Goal: Transaction & Acquisition: Purchase product/service

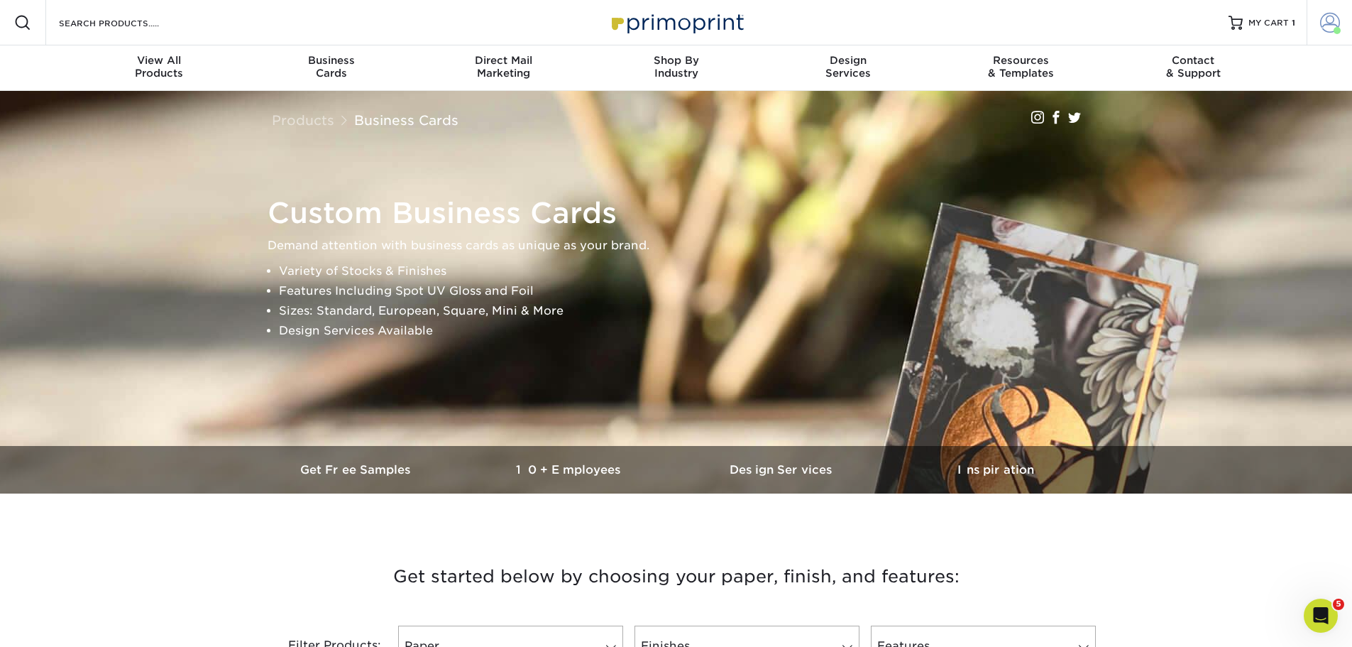
click at [1337, 19] on span at bounding box center [1330, 23] width 20 height 20
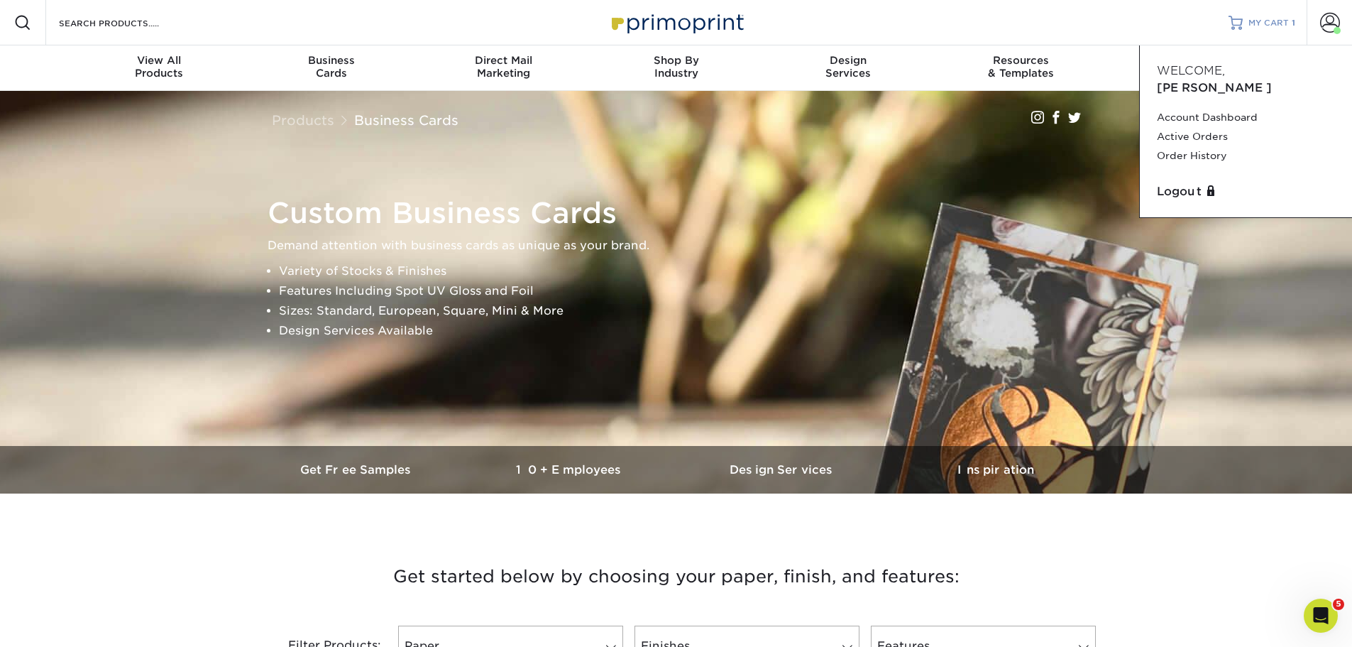
click at [1279, 27] on span "MY CART" at bounding box center [1269, 23] width 40 height 12
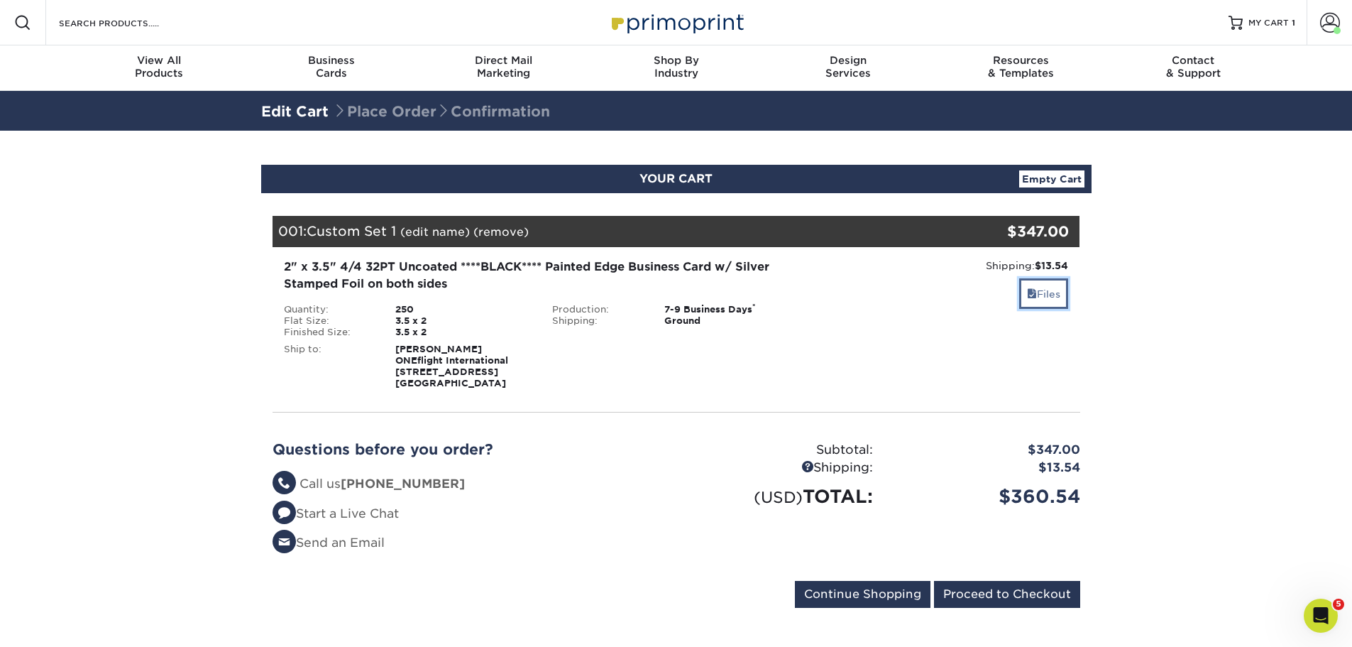
click at [1047, 299] on link "Files" at bounding box center [1043, 293] width 49 height 31
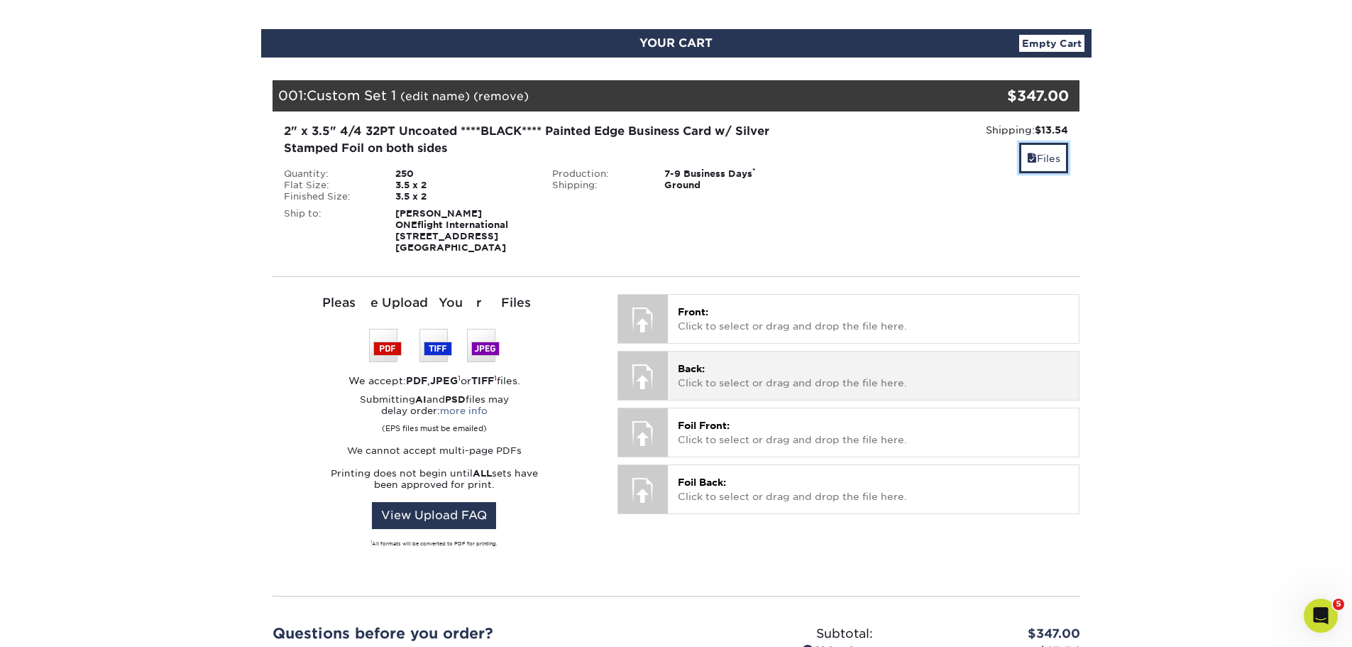
scroll to position [332, 0]
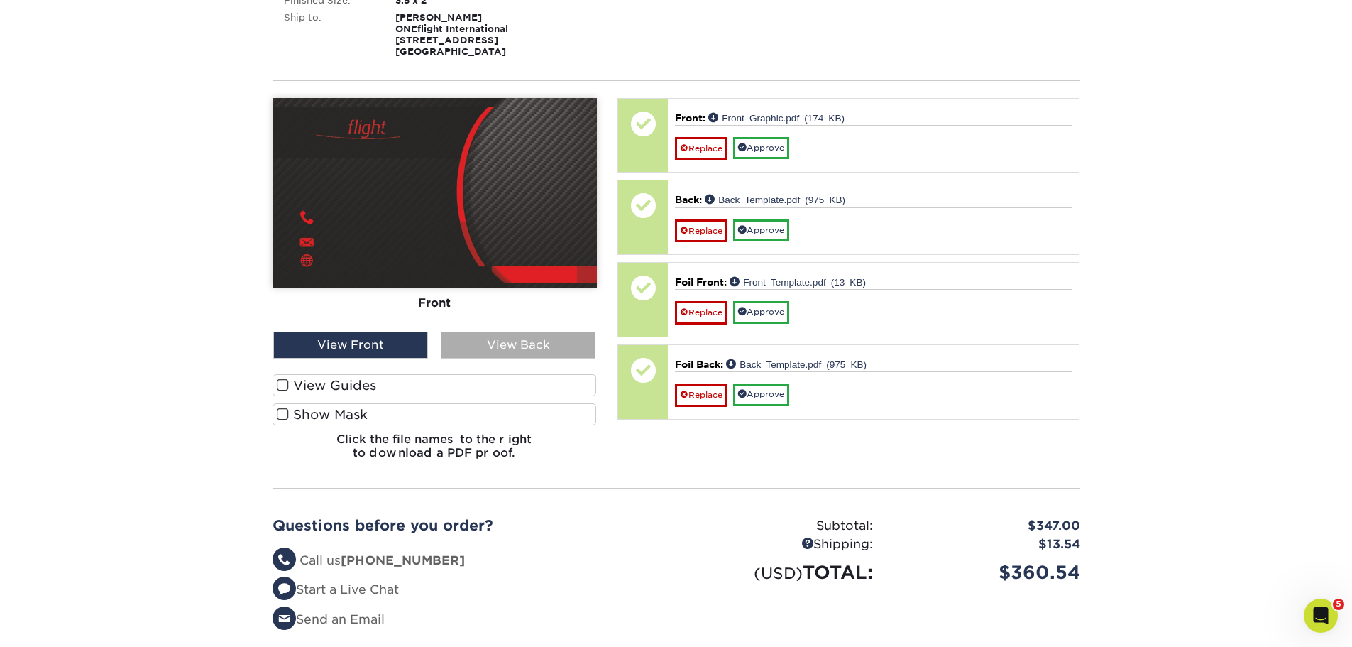
click at [510, 344] on div "View Back" at bounding box center [518, 345] width 155 height 27
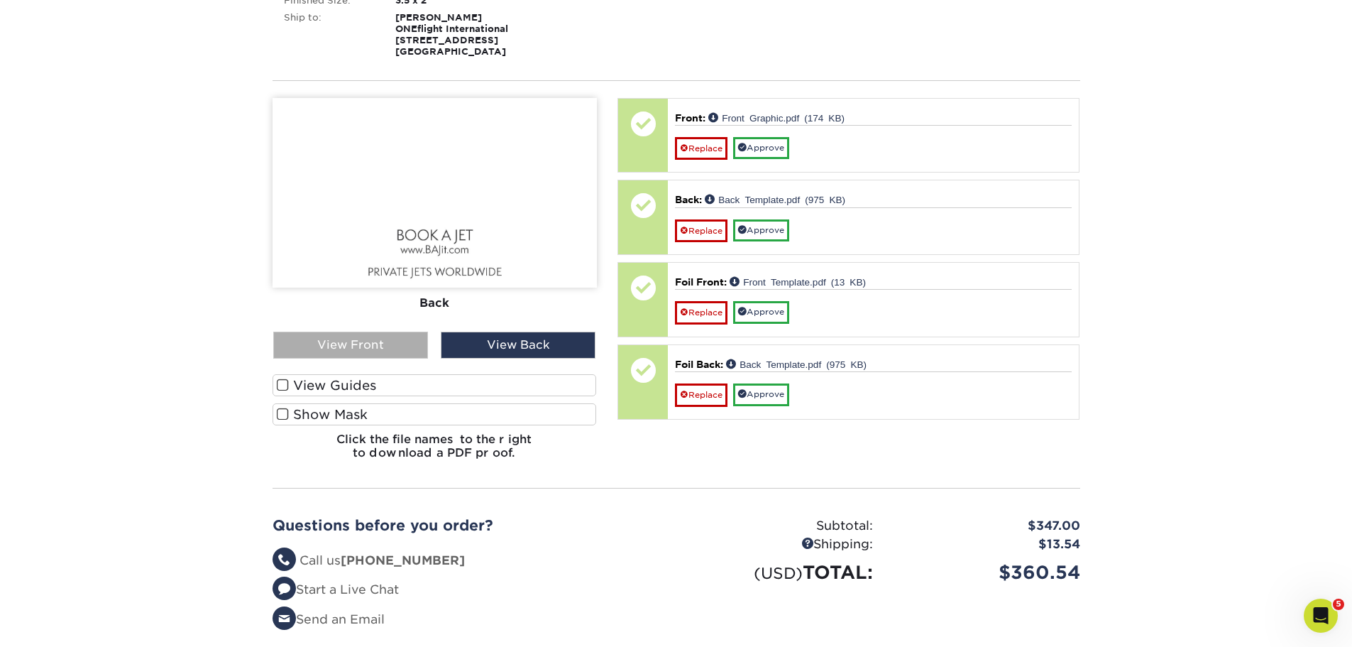
click at [344, 346] on div "View Front" at bounding box center [350, 345] width 155 height 27
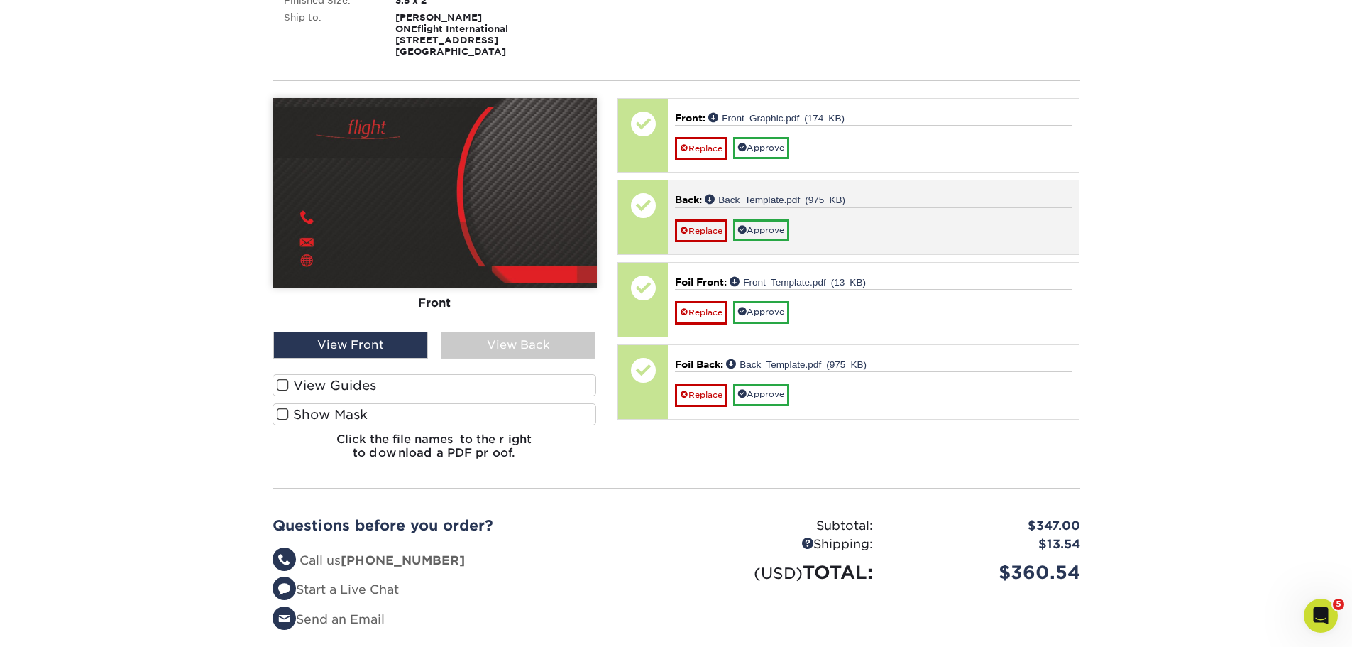
click at [903, 216] on div "Replace Approve" at bounding box center [873, 224] width 397 height 35
click at [748, 198] on link "Back Template.pdf (975 KB)" at bounding box center [775, 199] width 141 height 10
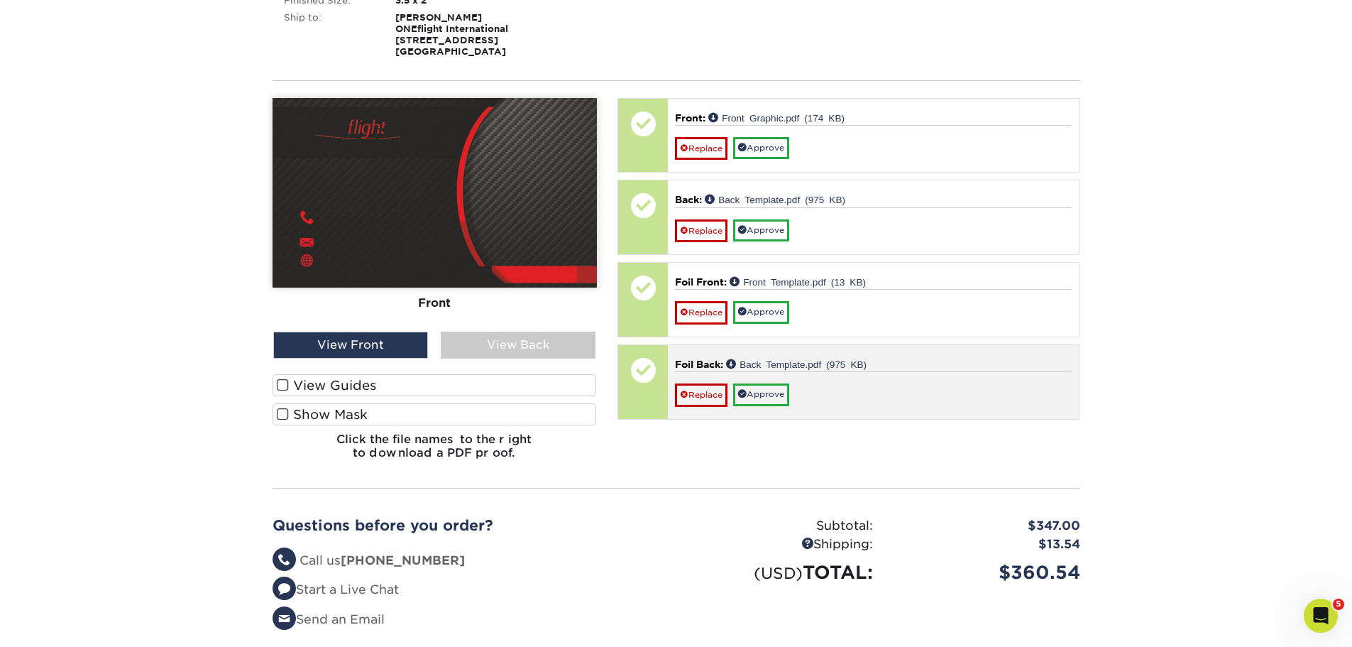
click at [700, 362] on span "Foil Back:" at bounding box center [699, 363] width 48 height 11
click at [787, 366] on link "Back Template.pdf (975 KB)" at bounding box center [796, 363] width 141 height 10
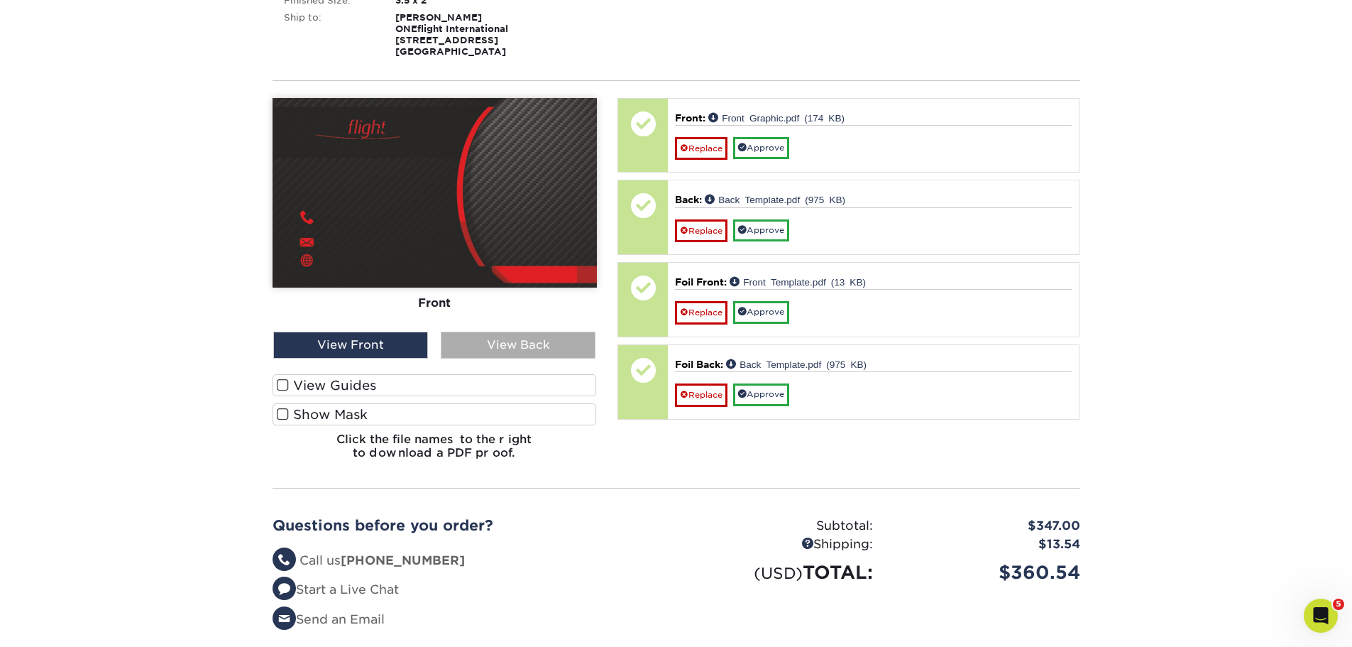
click at [525, 344] on div "View Back" at bounding box center [518, 345] width 155 height 27
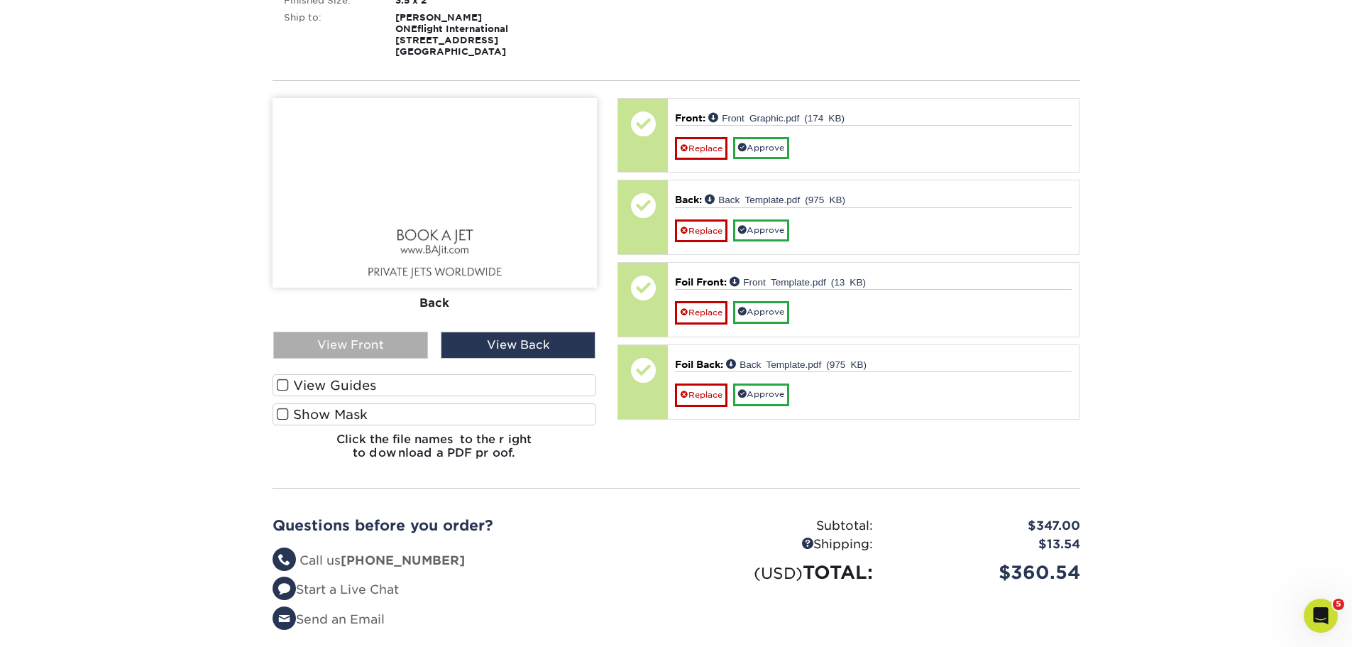
click at [377, 338] on div "View Front" at bounding box center [350, 345] width 155 height 27
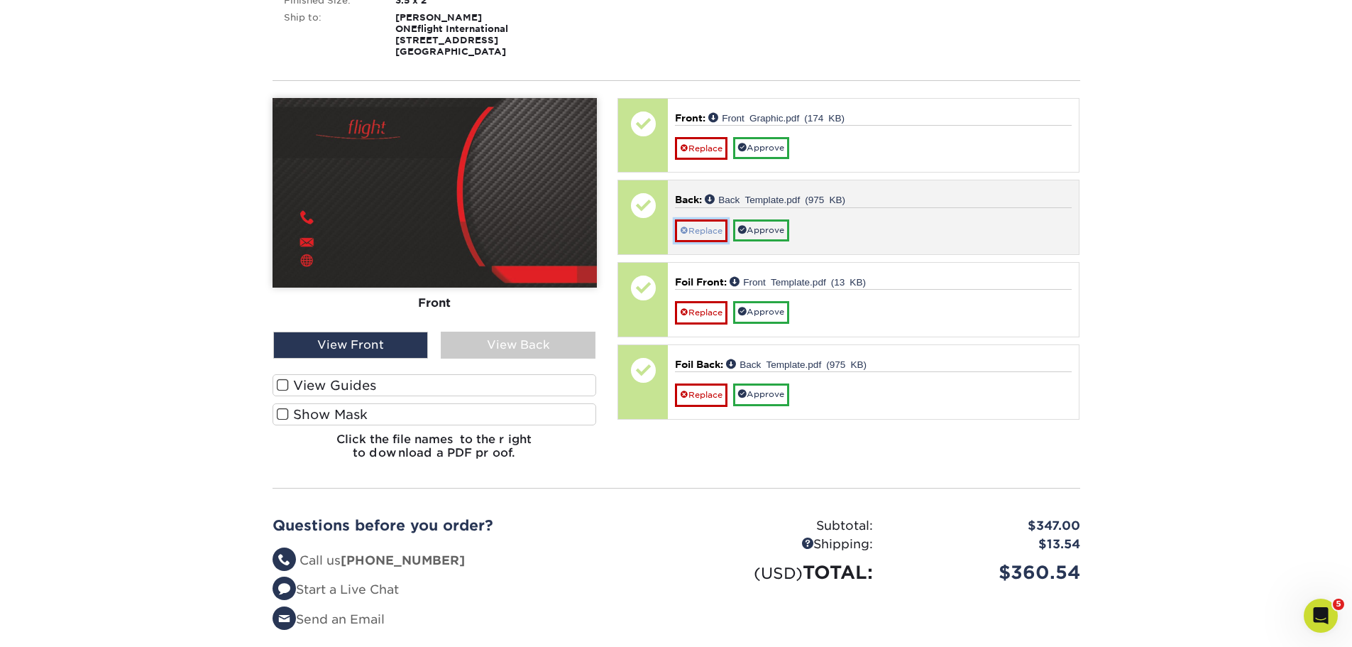
click at [713, 233] on link "Replace" at bounding box center [701, 230] width 53 height 23
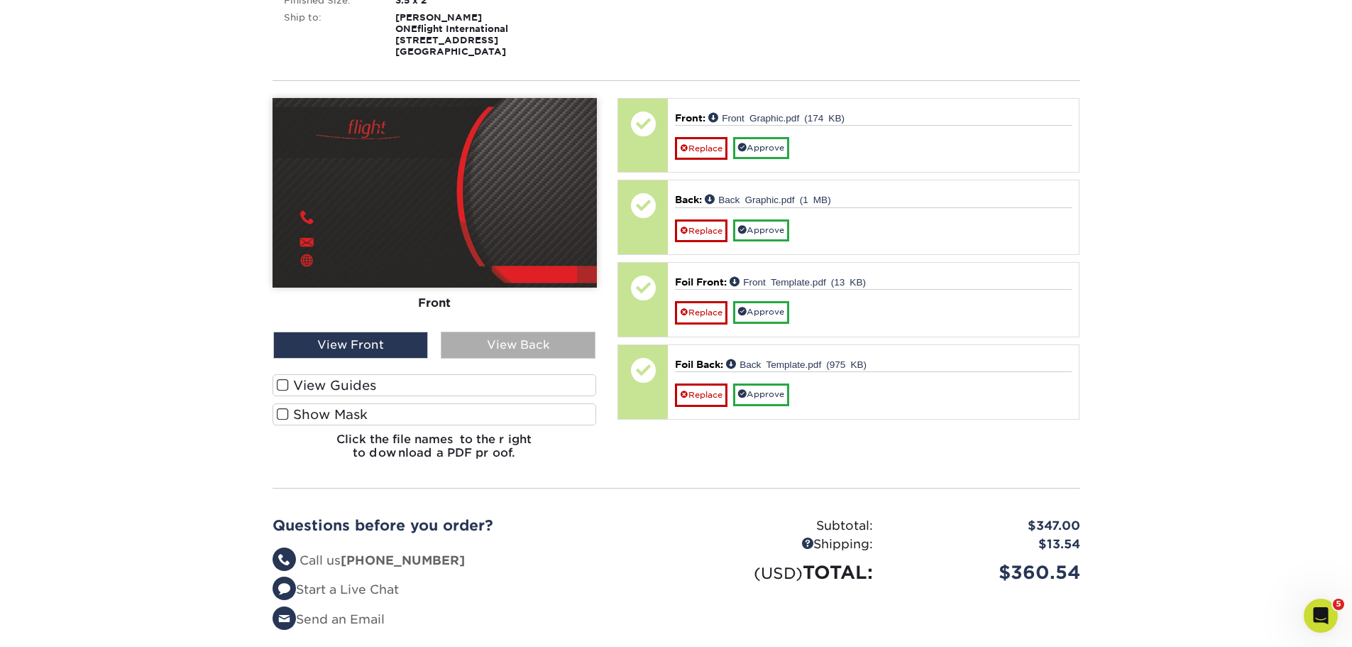
click at [522, 343] on div "View Back" at bounding box center [518, 345] width 155 height 27
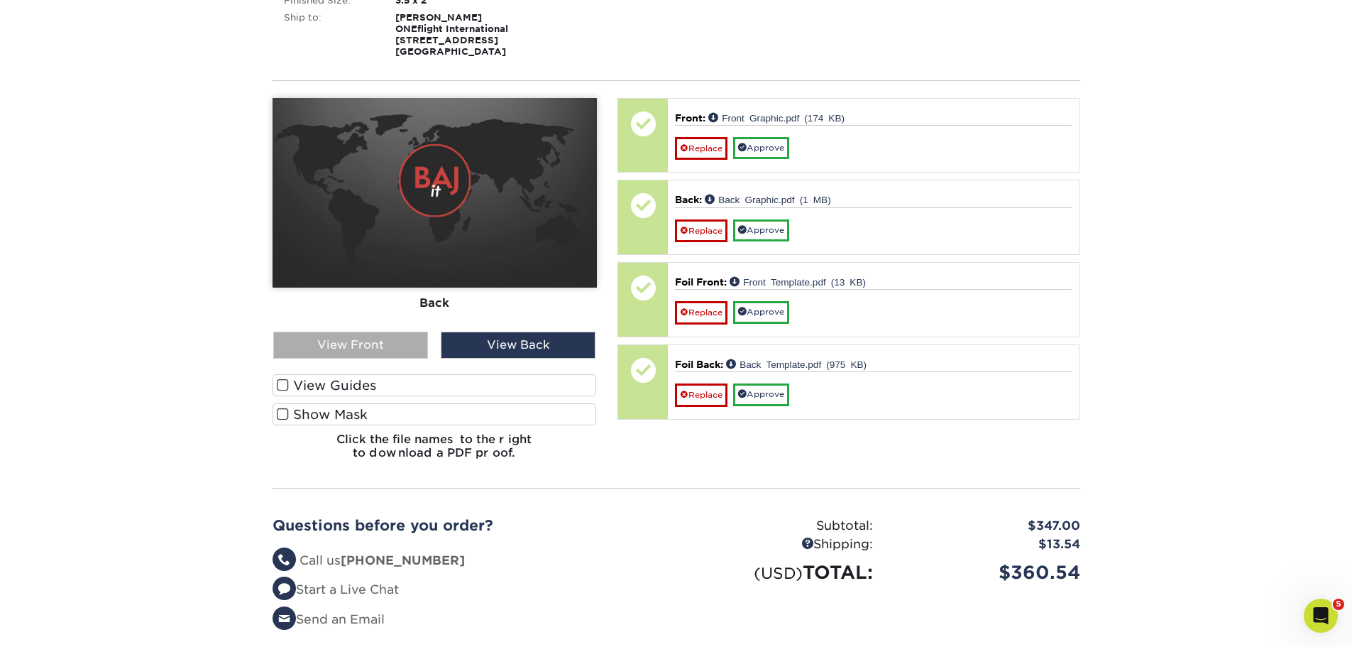
click at [351, 346] on div "View Front" at bounding box center [350, 345] width 155 height 27
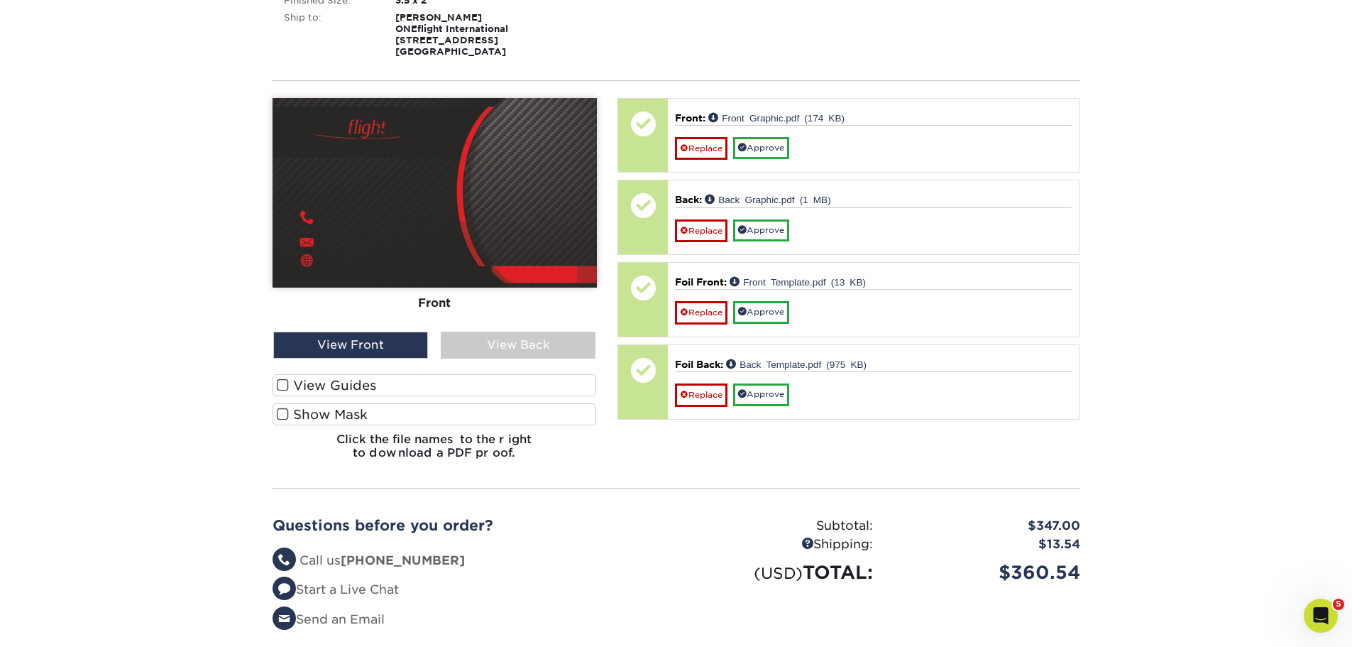
click at [283, 414] on span at bounding box center [283, 413] width 12 height 13
click at [0, 0] on input "Show Mask" at bounding box center [0, 0] width 0 height 0
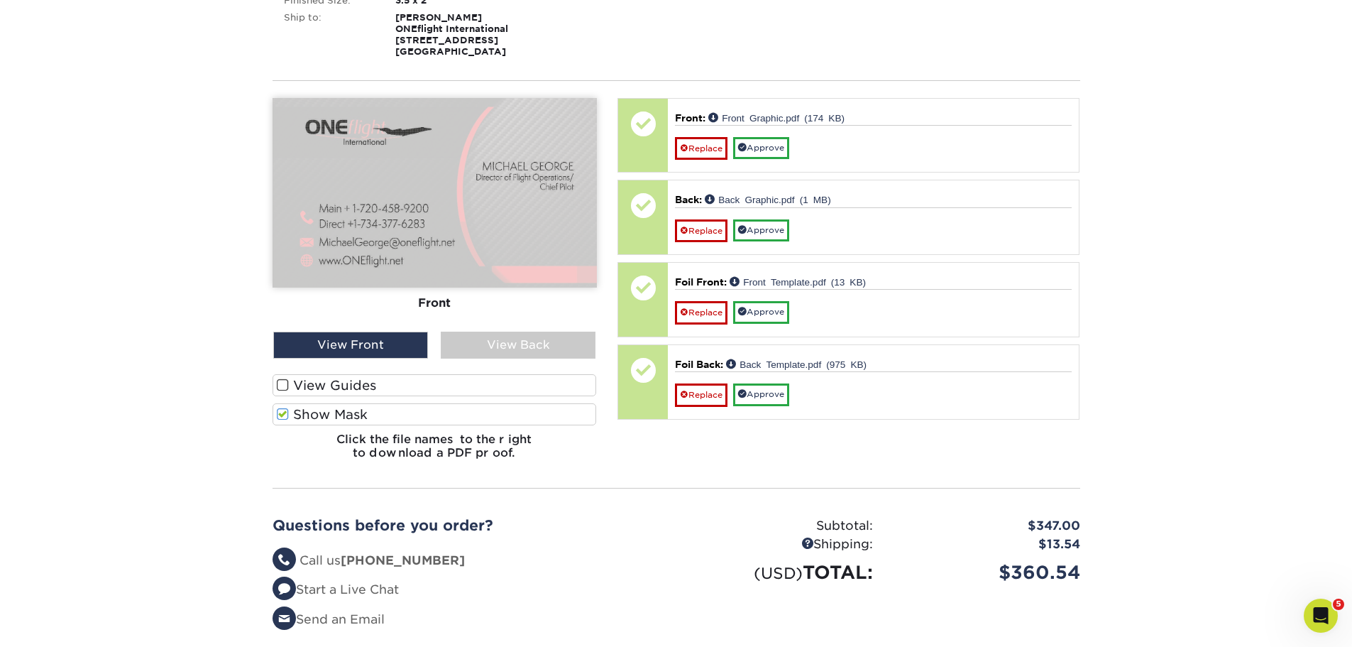
click at [284, 388] on span at bounding box center [283, 384] width 12 height 13
click at [0, 0] on input "View Guides" at bounding box center [0, 0] width 0 height 0
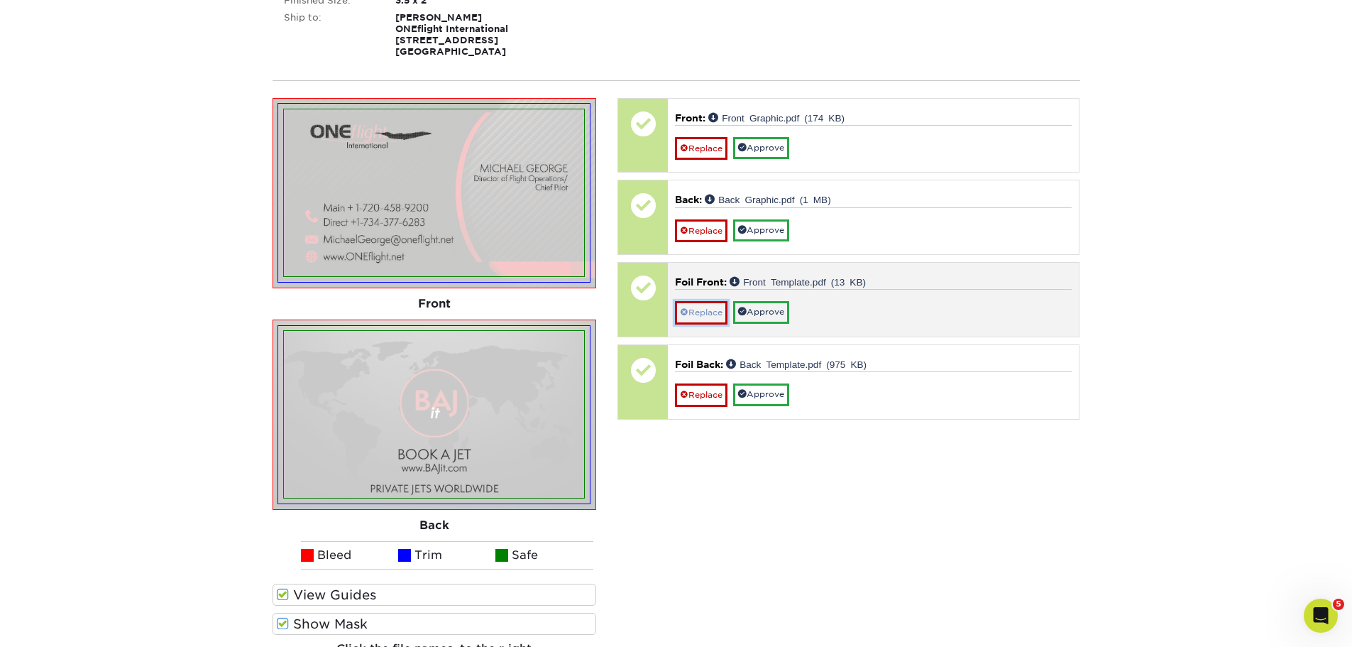
click at [703, 313] on link "Replace" at bounding box center [701, 312] width 53 height 23
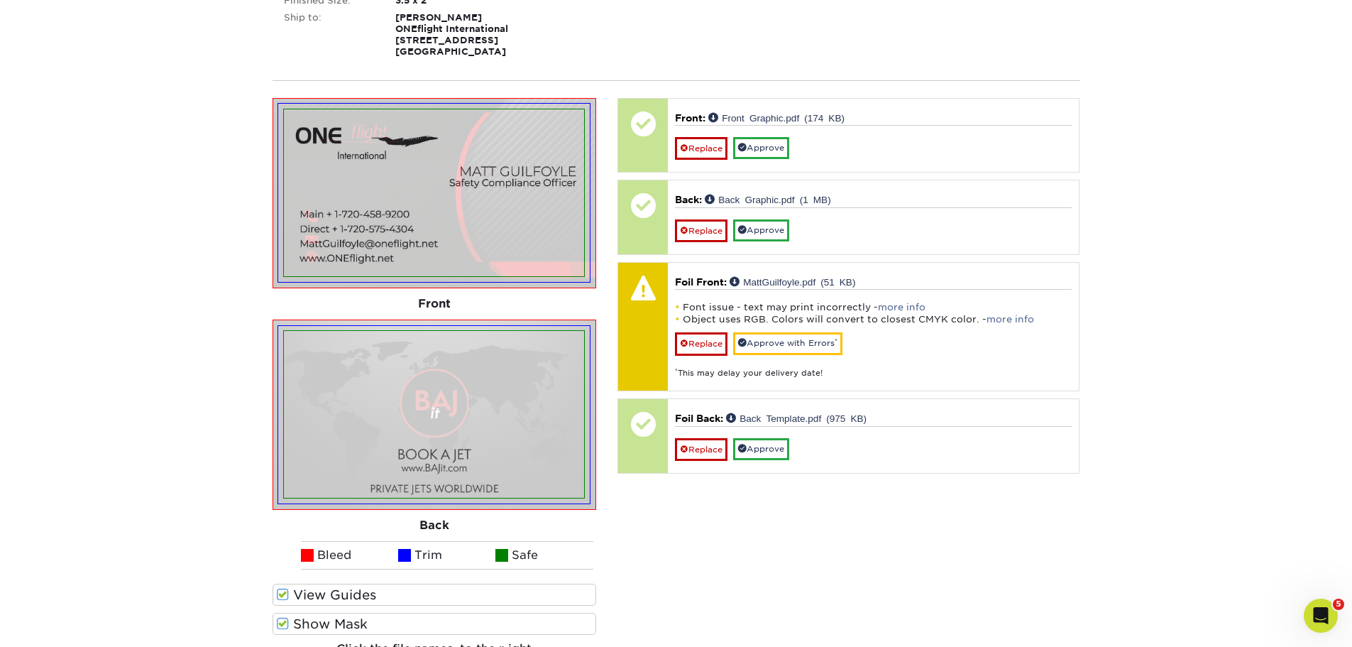
click at [281, 592] on span at bounding box center [283, 594] width 12 height 13
click at [0, 0] on input "View Guides" at bounding box center [0, 0] width 0 height 0
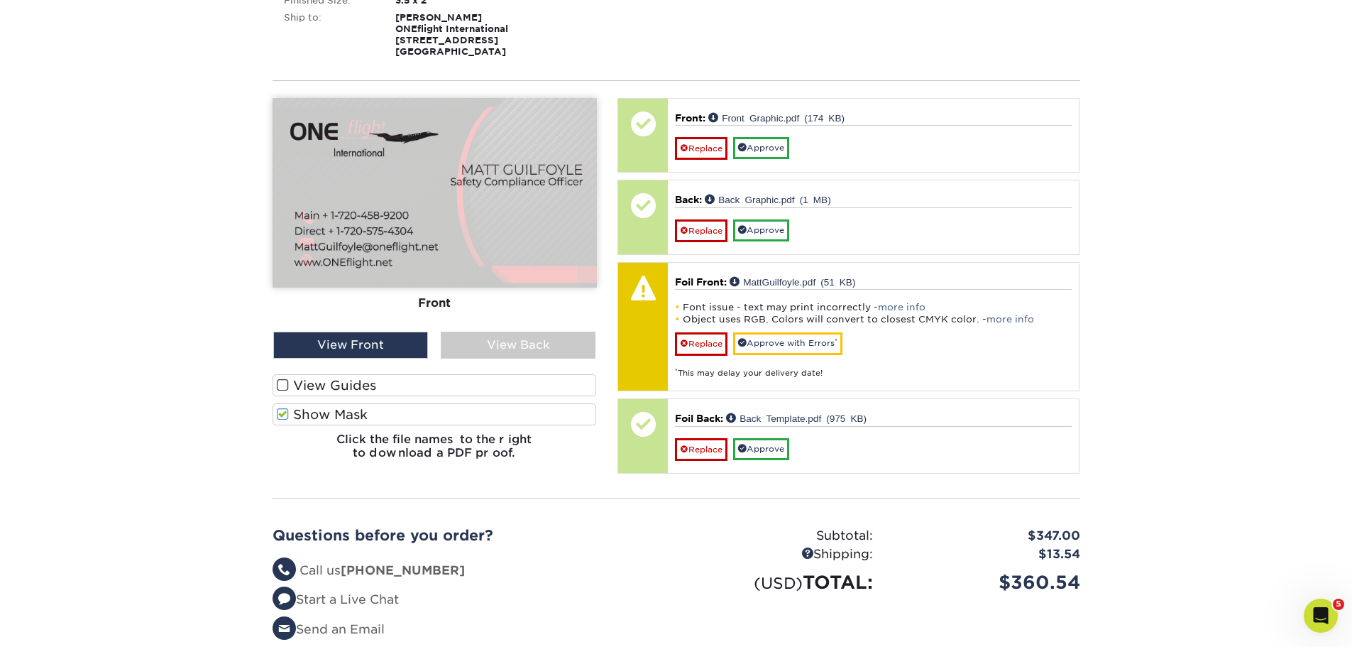
click at [281, 413] on span at bounding box center [283, 413] width 12 height 13
click at [0, 0] on input "Show Mask" at bounding box center [0, 0] width 0 height 0
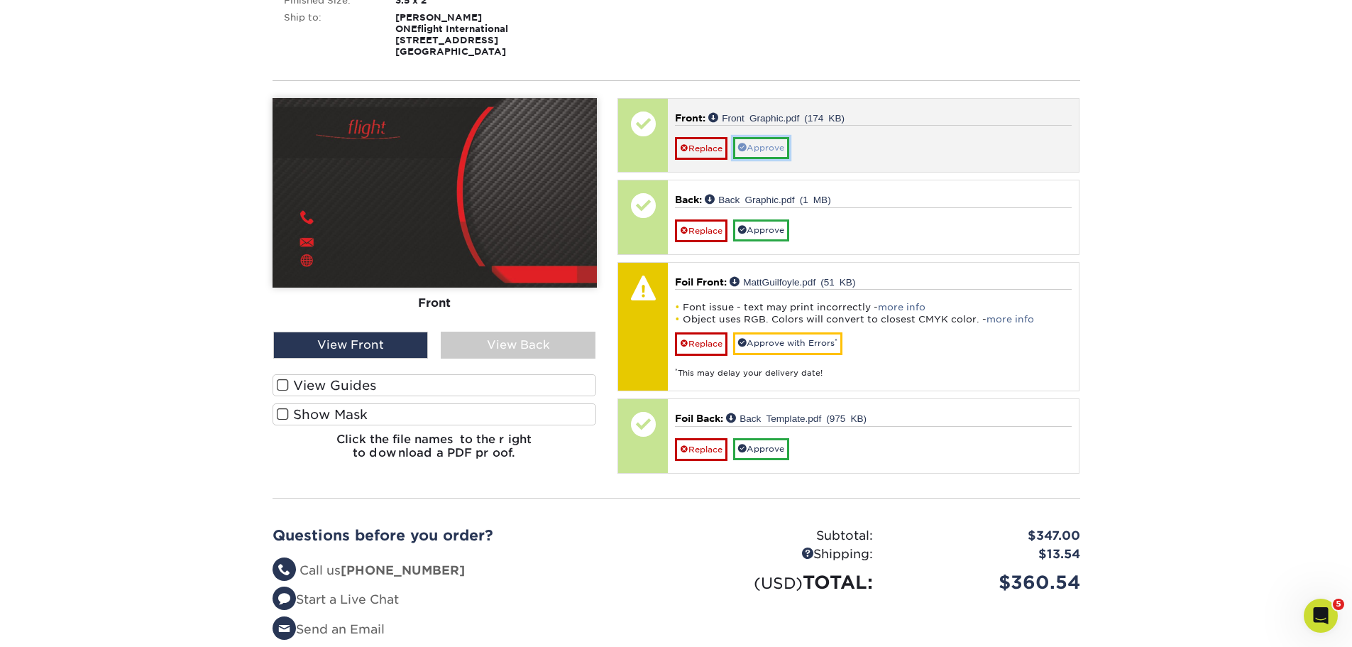
click at [769, 150] on link "Approve" at bounding box center [761, 148] width 56 height 22
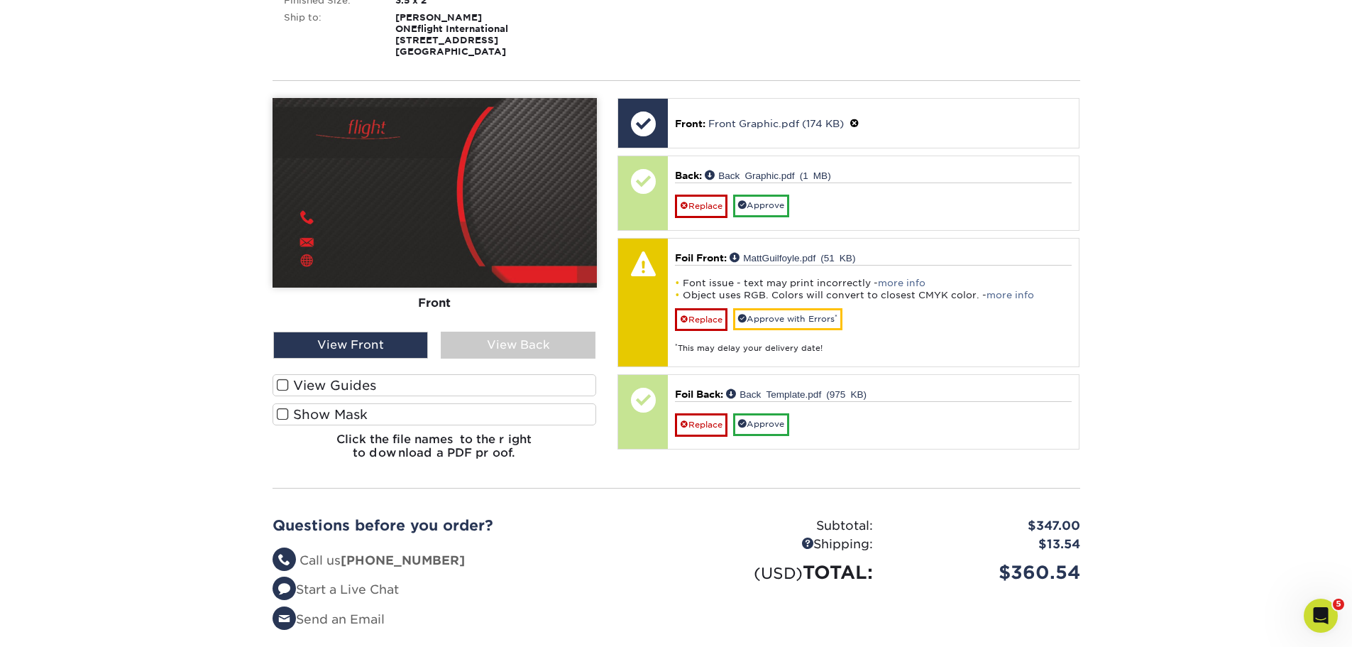
click at [283, 387] on span at bounding box center [283, 384] width 12 height 13
click at [0, 0] on input "View Guides" at bounding box center [0, 0] width 0 height 0
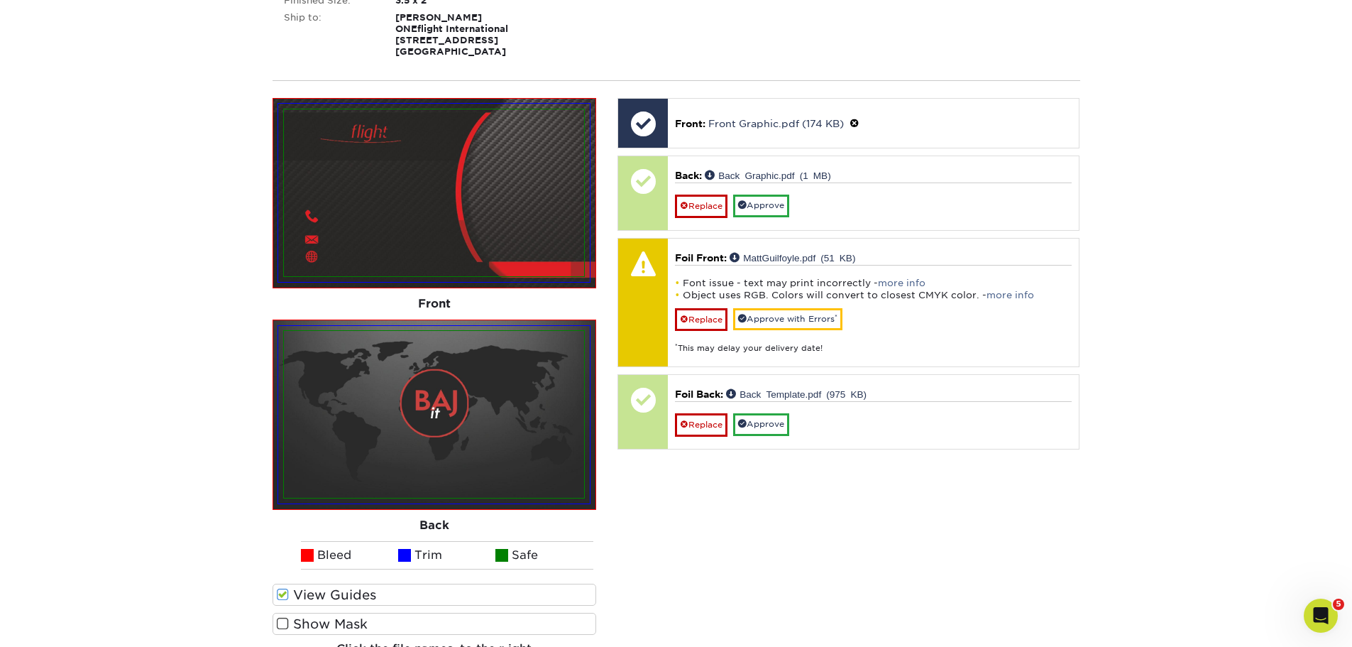
click at [277, 625] on label "Show Mask" at bounding box center [435, 624] width 324 height 22
click at [0, 0] on input "Show Mask" at bounding box center [0, 0] width 0 height 0
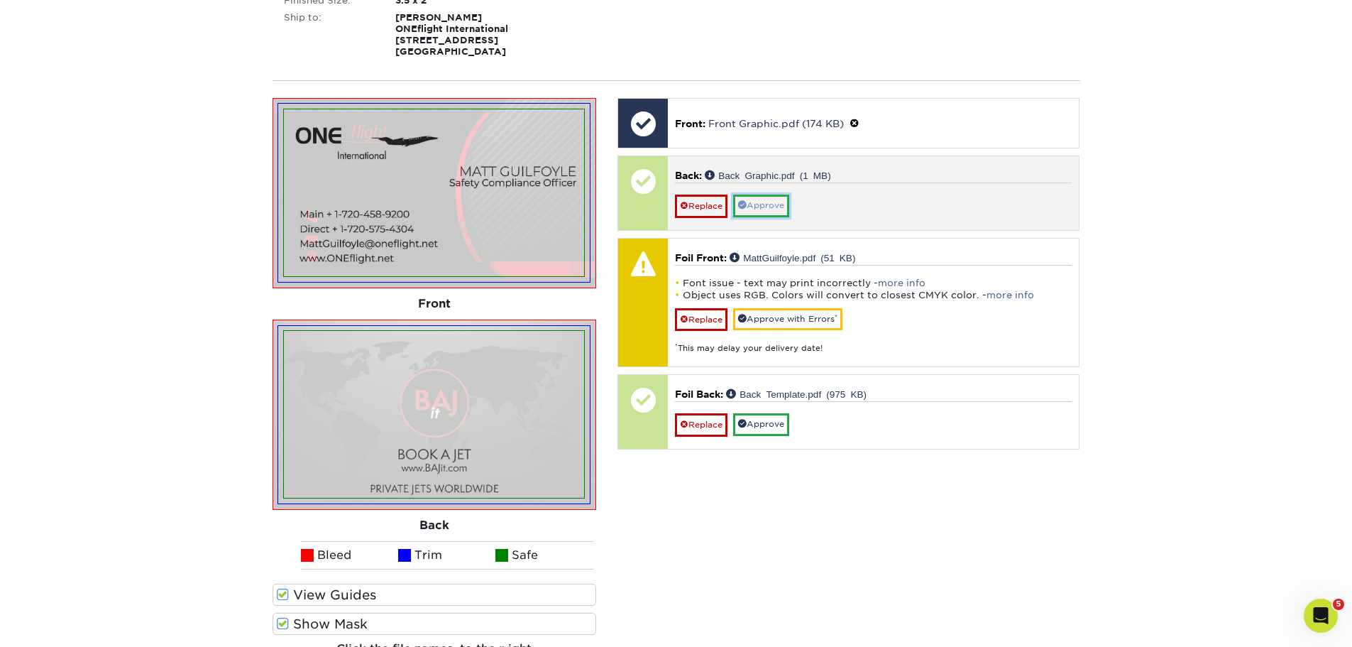
click at [772, 207] on link "Approve" at bounding box center [761, 206] width 56 height 22
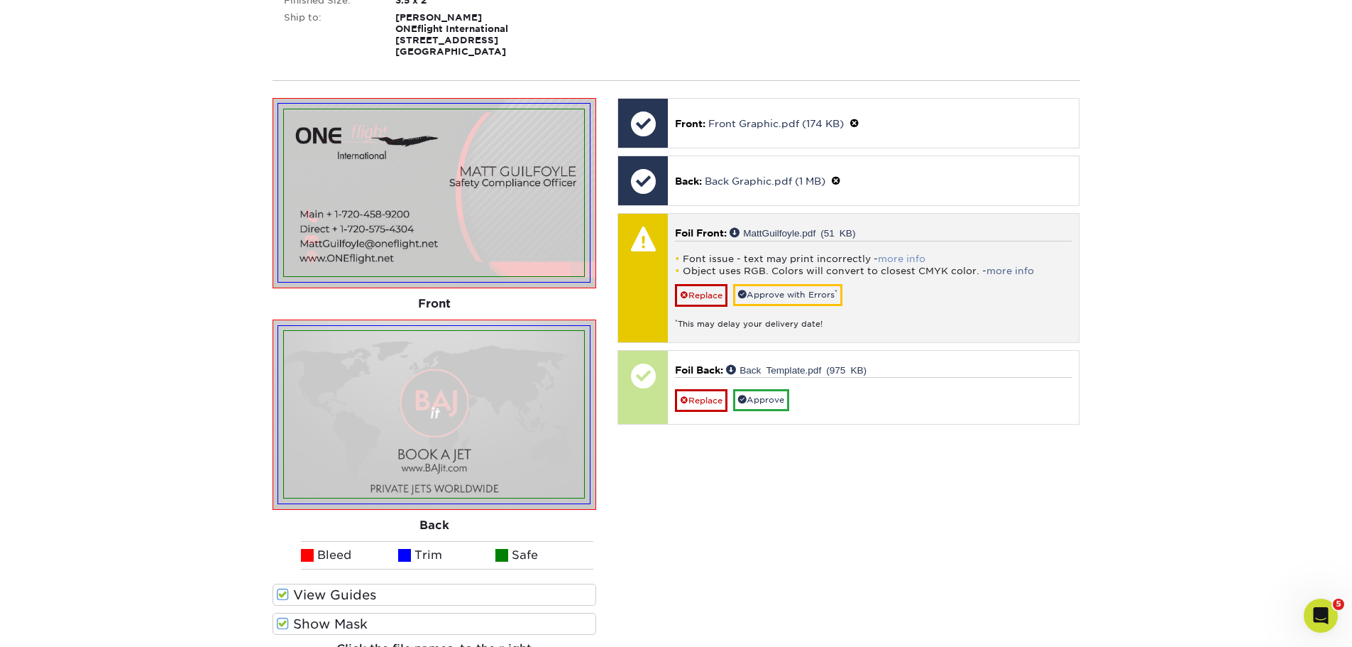
click at [909, 261] on link "more info" at bounding box center [902, 258] width 48 height 11
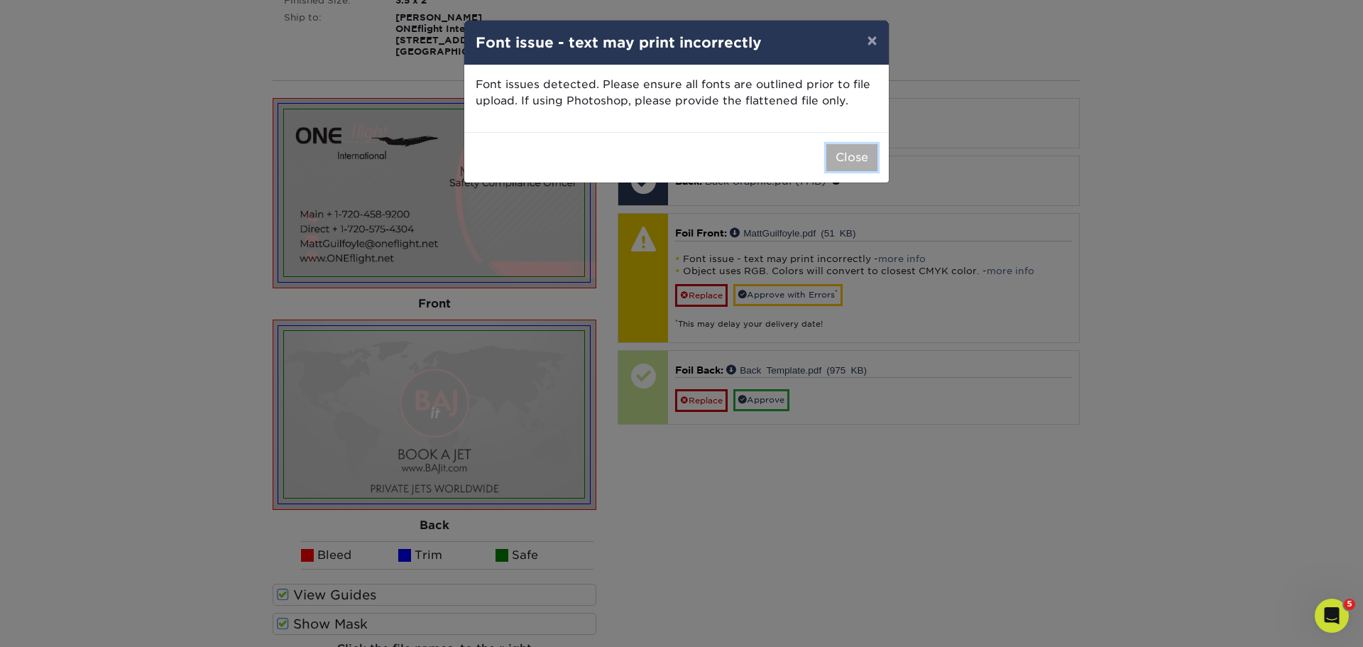
click at [858, 160] on button "Close" at bounding box center [851, 157] width 51 height 27
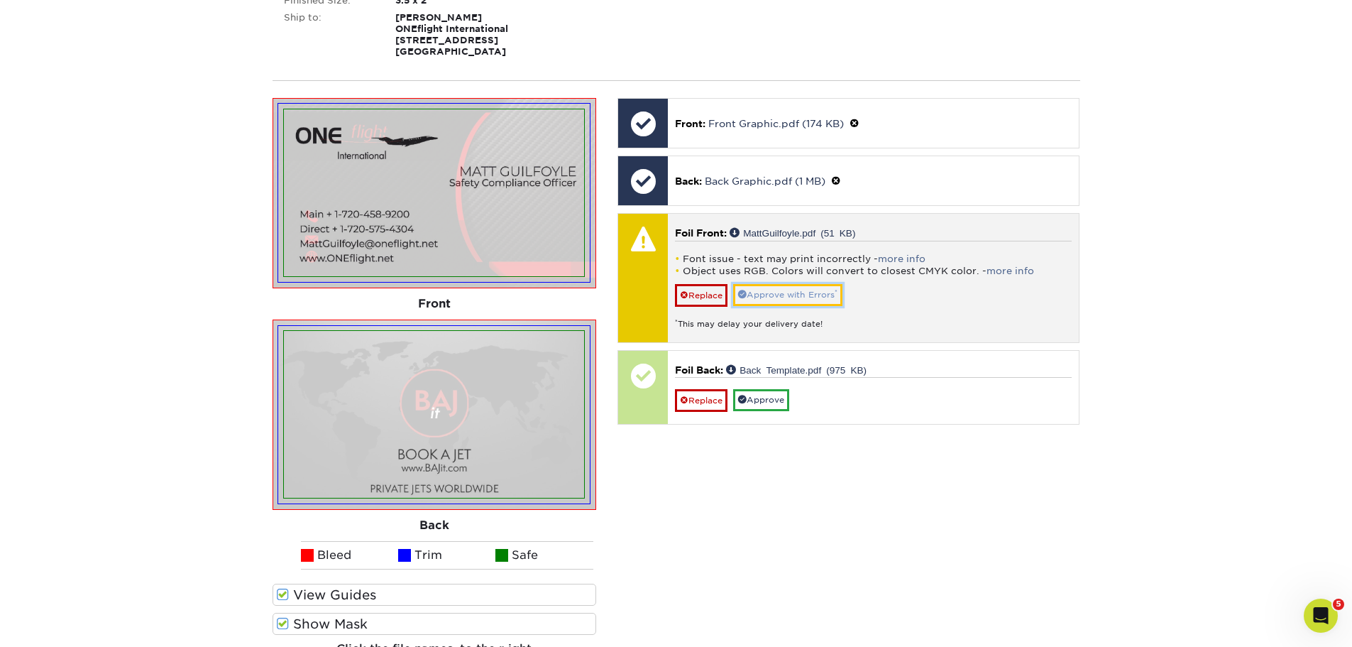
click at [799, 294] on link "Approve with Errors *" at bounding box center [787, 295] width 109 height 22
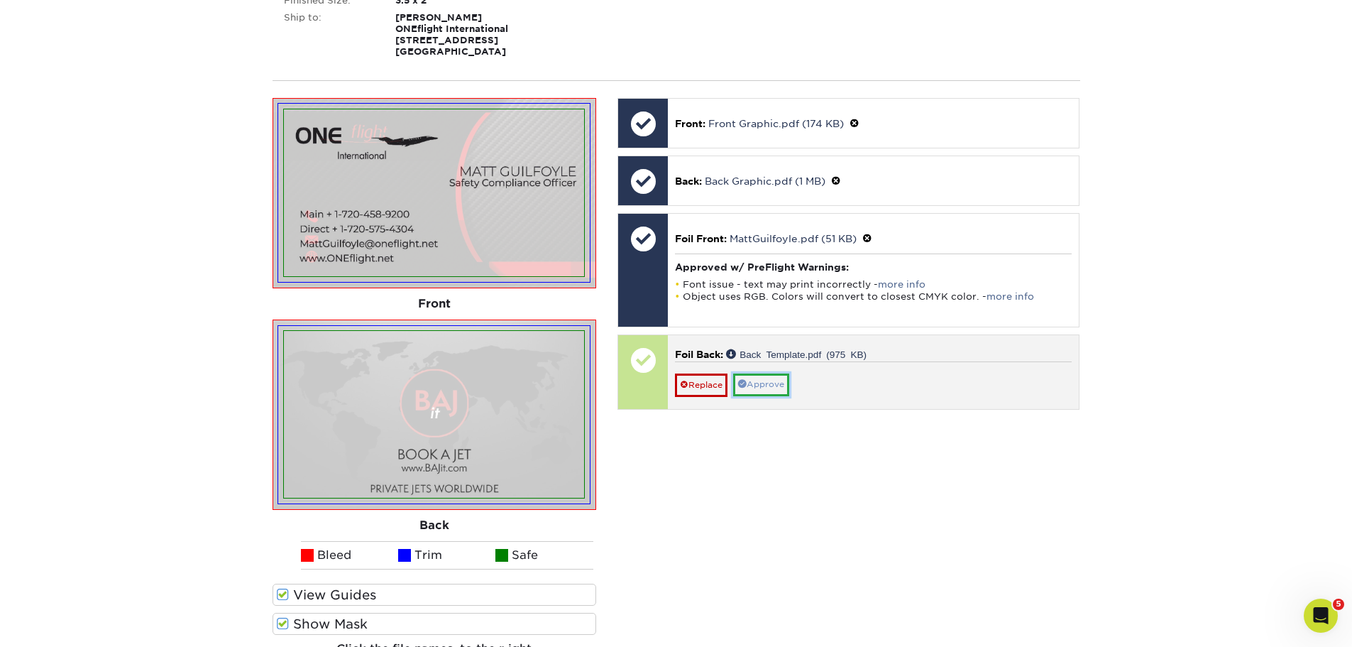
click at [770, 383] on link "Approve" at bounding box center [761, 384] width 56 height 22
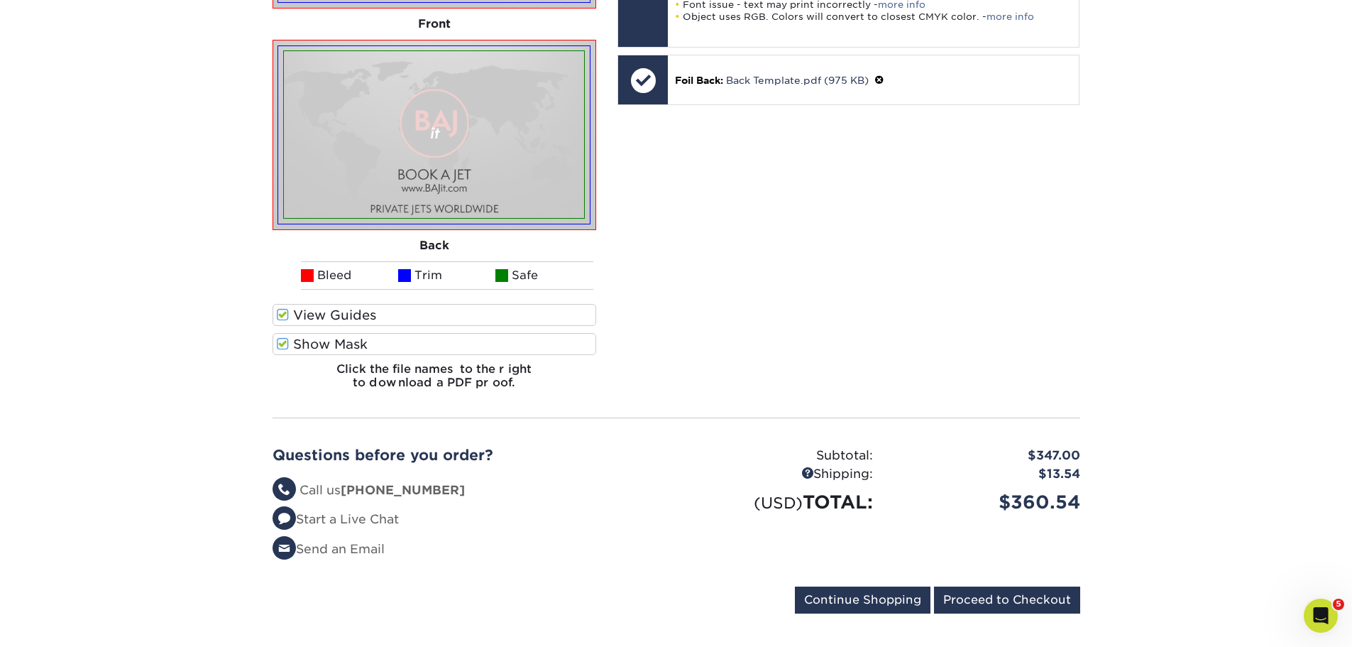
scroll to position [828, 0]
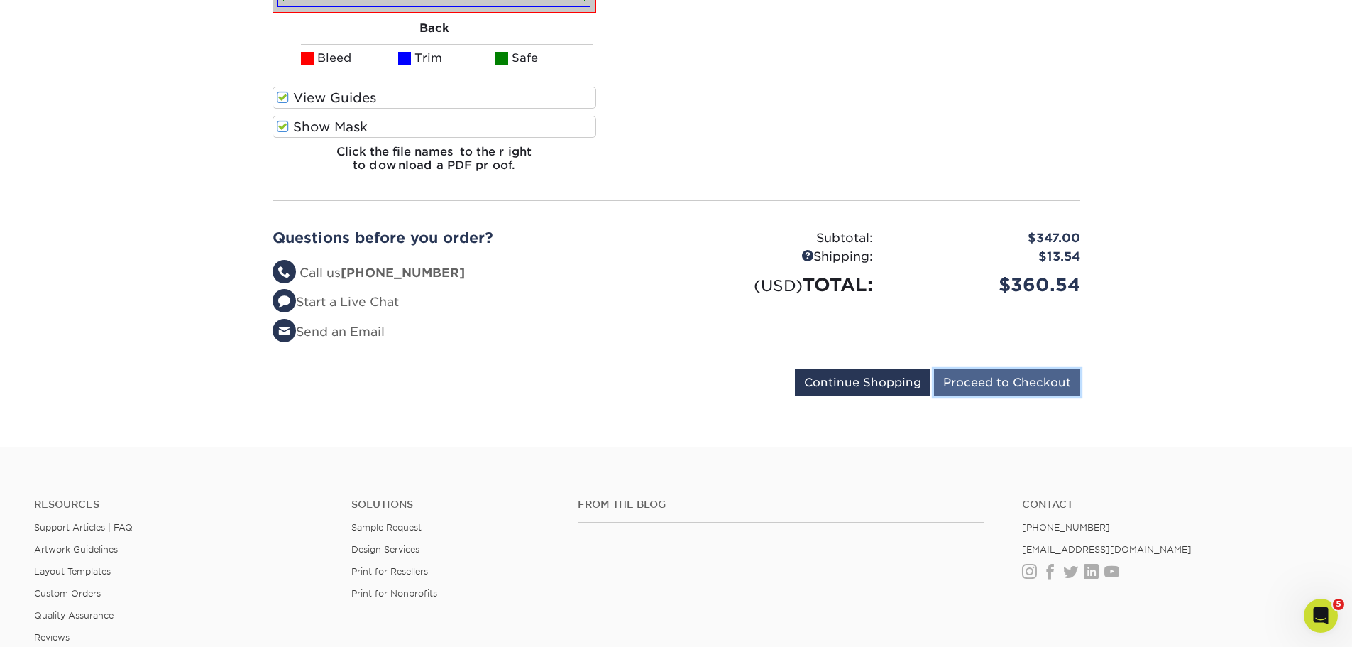
click at [994, 381] on input "Proceed to Checkout" at bounding box center [1007, 382] width 146 height 27
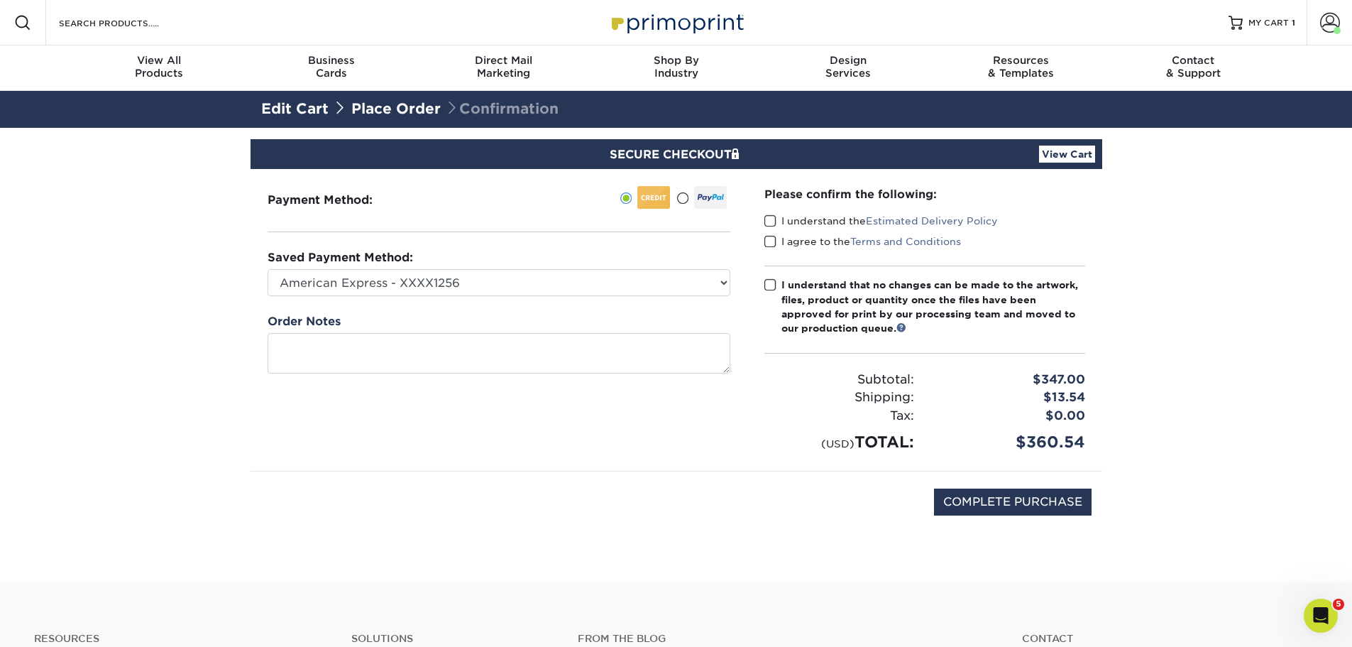
click at [768, 219] on span at bounding box center [771, 220] width 12 height 13
click at [0, 0] on input "I understand the Estimated Delivery Policy" at bounding box center [0, 0] width 0 height 0
click at [769, 243] on span at bounding box center [771, 241] width 12 height 13
click at [0, 0] on input "I agree to the Terms and Conditions" at bounding box center [0, 0] width 0 height 0
click at [770, 283] on span at bounding box center [771, 284] width 12 height 13
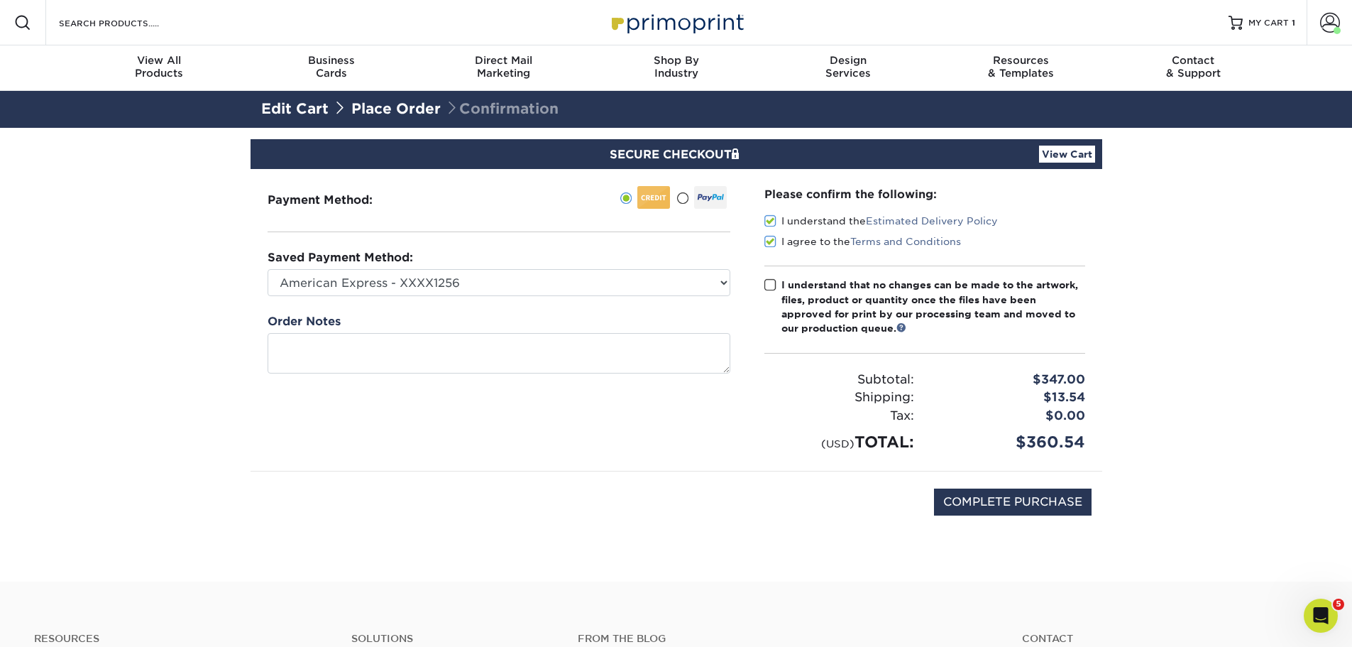
click at [0, 0] on input "I understand that no changes can be made to the artwork, files, product or quan…" at bounding box center [0, 0] width 0 height 0
click at [1024, 509] on input "COMPLETE PURCHASE" at bounding box center [1013, 501] width 158 height 27
type input "PROCESSING, PLEASE WAIT..."
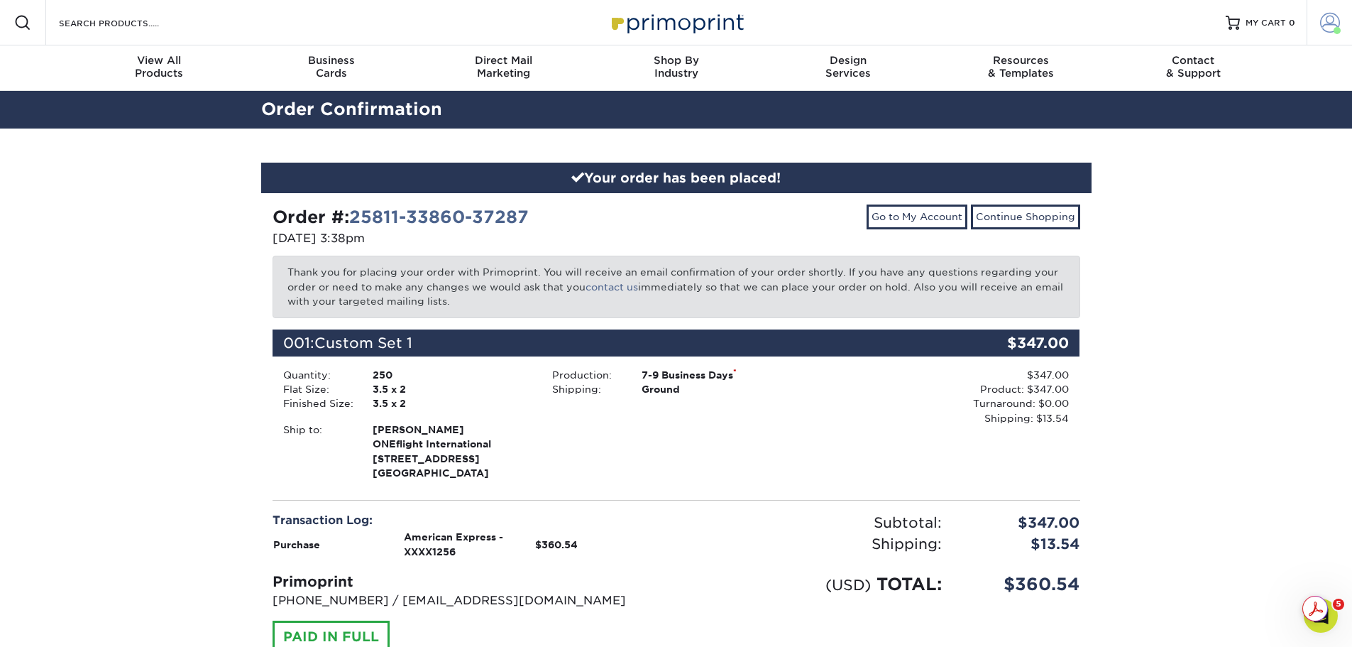
click at [1330, 26] on span at bounding box center [1330, 23] width 20 height 20
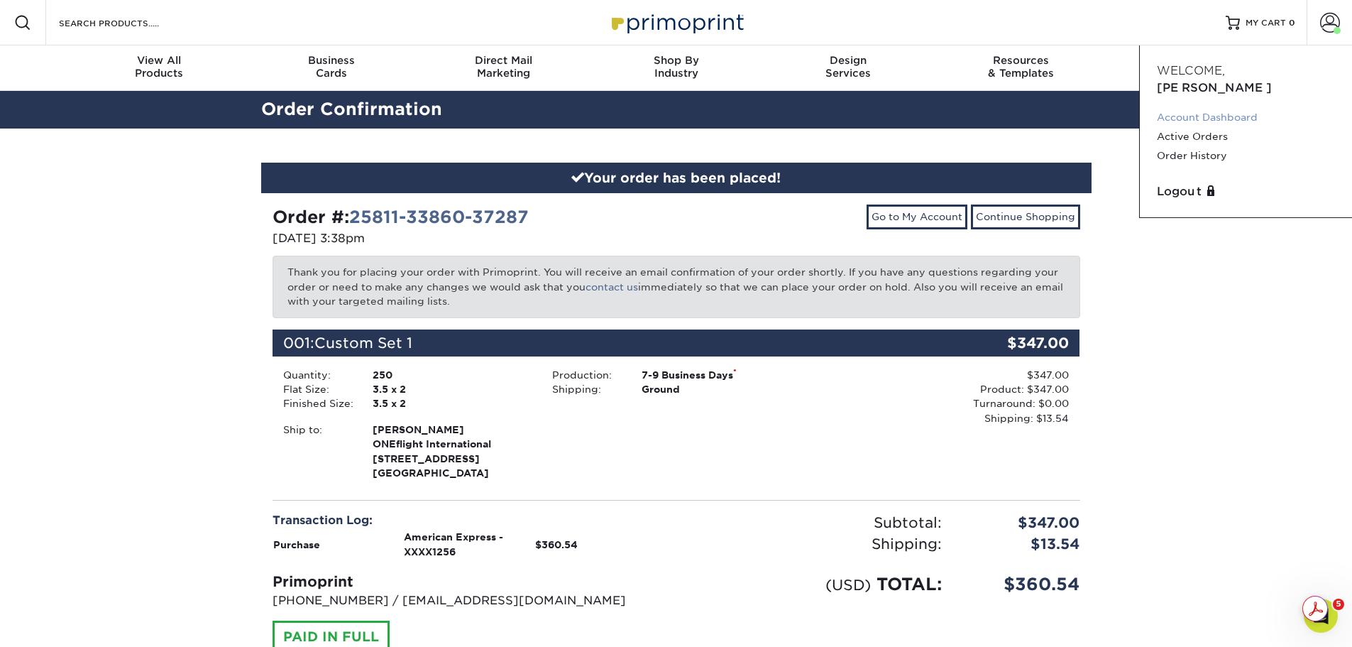
click at [1198, 108] on link "Account Dashboard" at bounding box center [1246, 117] width 178 height 19
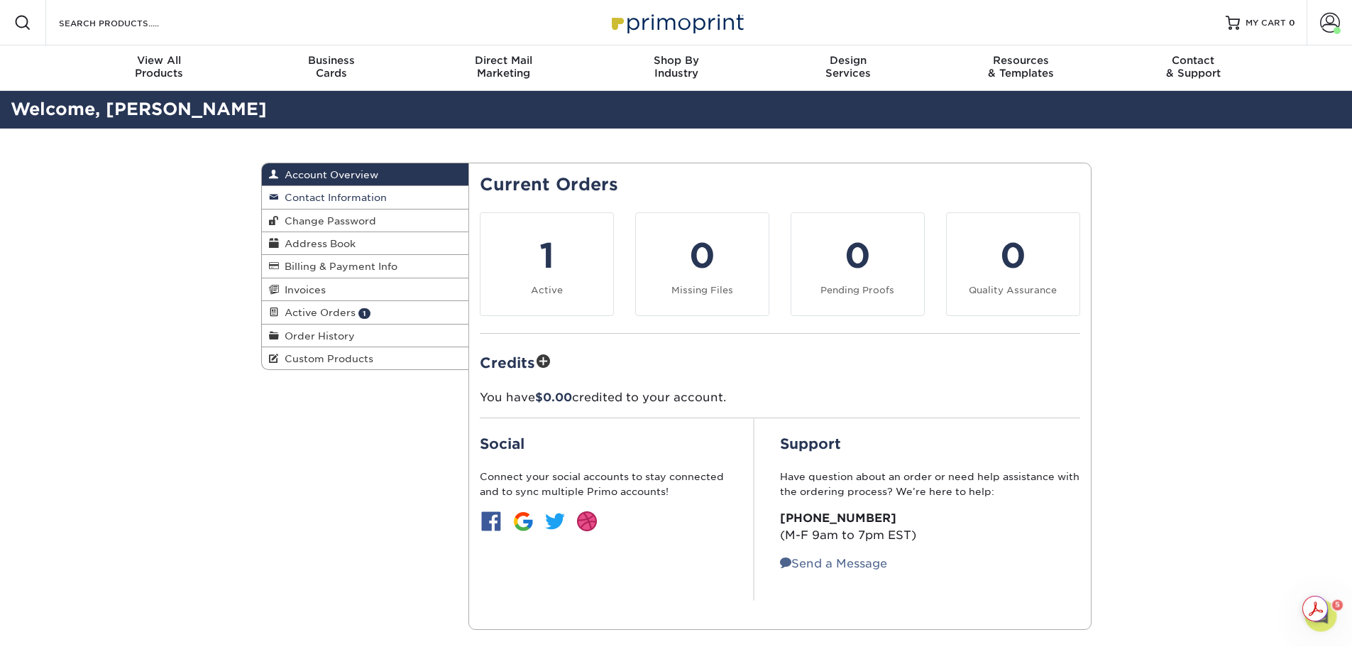
click at [326, 195] on span "Contact Information" at bounding box center [333, 197] width 108 height 11
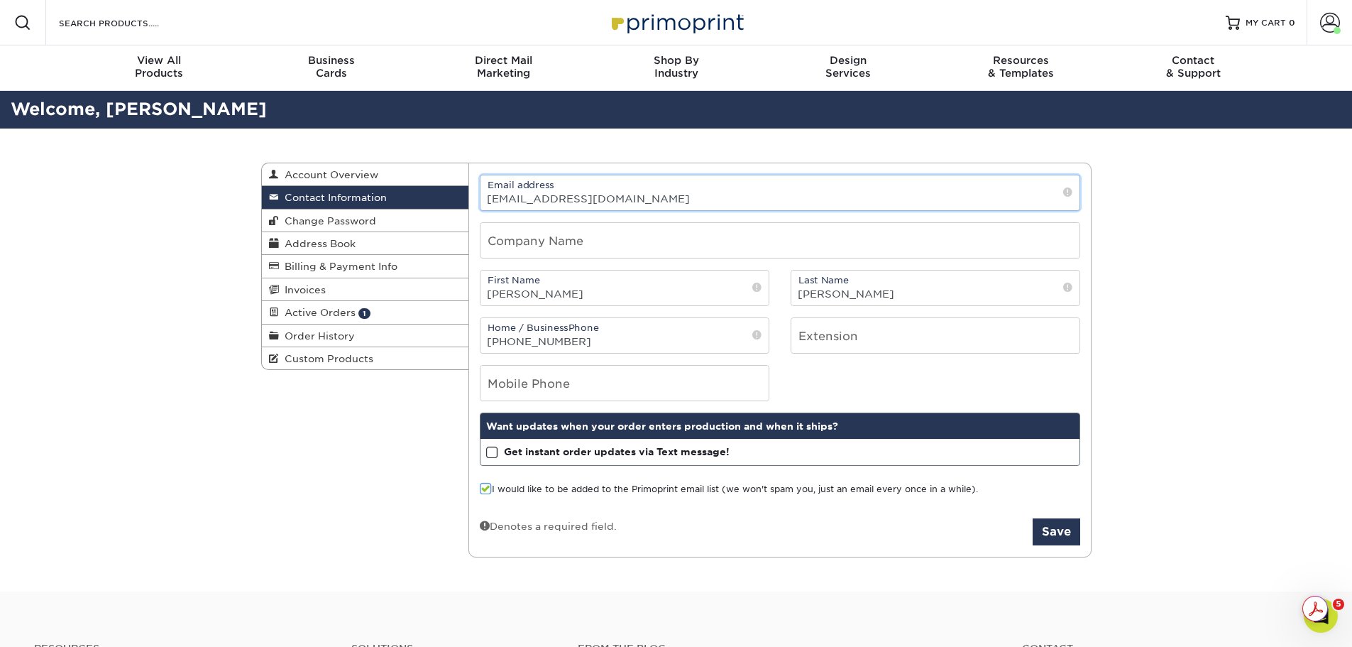
drag, startPoint x: 664, startPoint y: 198, endPoint x: 469, endPoint y: 220, distance: 195.7
click at [476, 204] on div "Email address oliviapacheco@oneflight.net" at bounding box center [780, 193] width 622 height 36
type input "DaveRajyagor@oneflight.net"
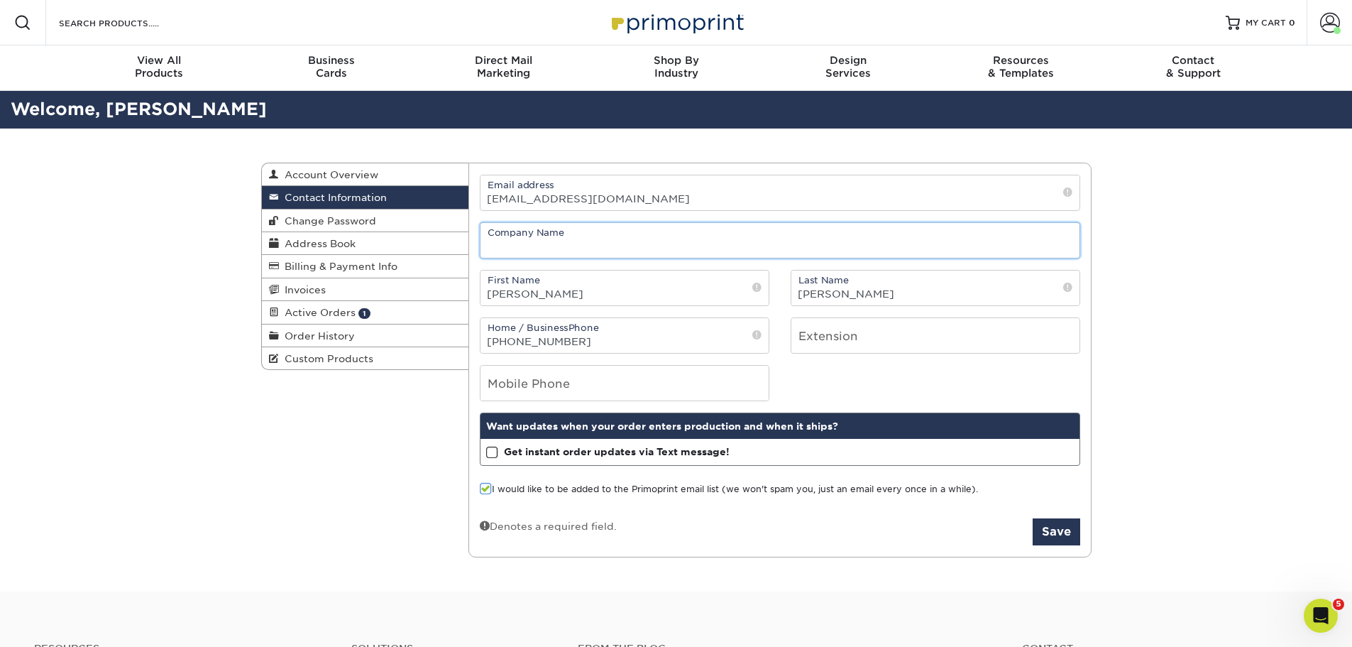
click at [608, 241] on input "text" at bounding box center [780, 240] width 599 height 35
type input "ONEflight International"
click at [335, 177] on span "Account Overview" at bounding box center [328, 174] width 99 height 11
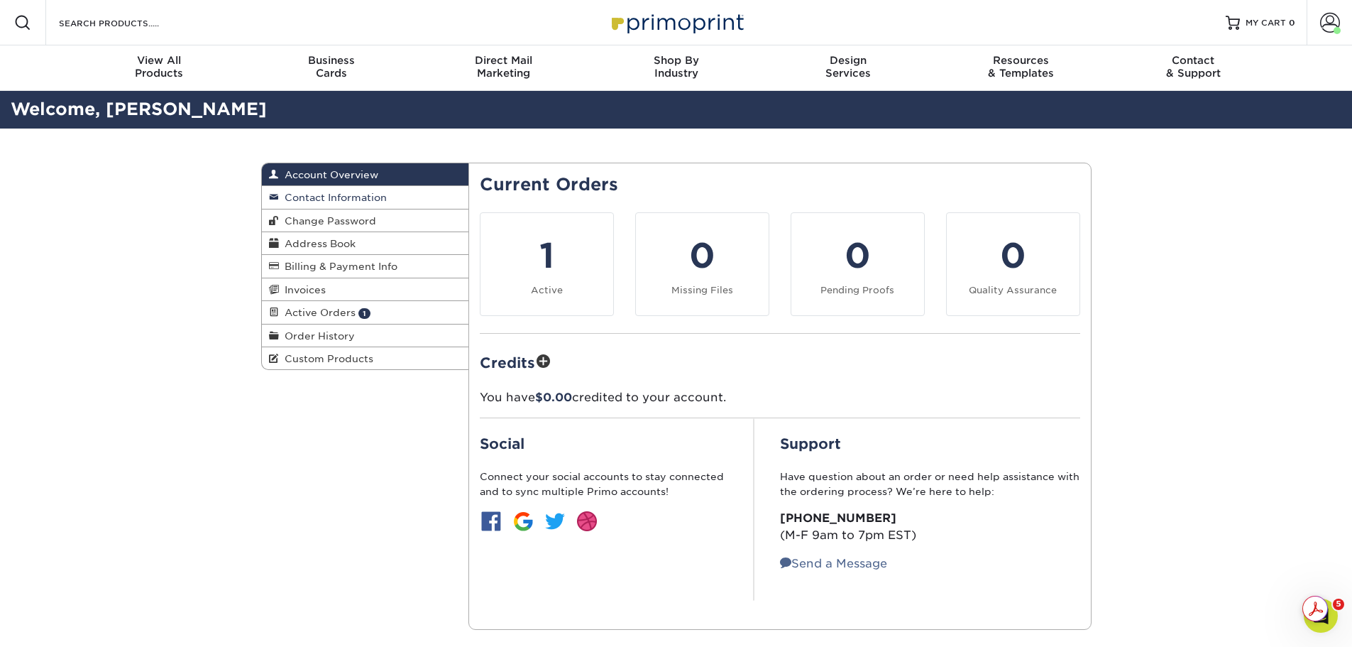
click at [317, 198] on span "Contact Information" at bounding box center [333, 197] width 108 height 11
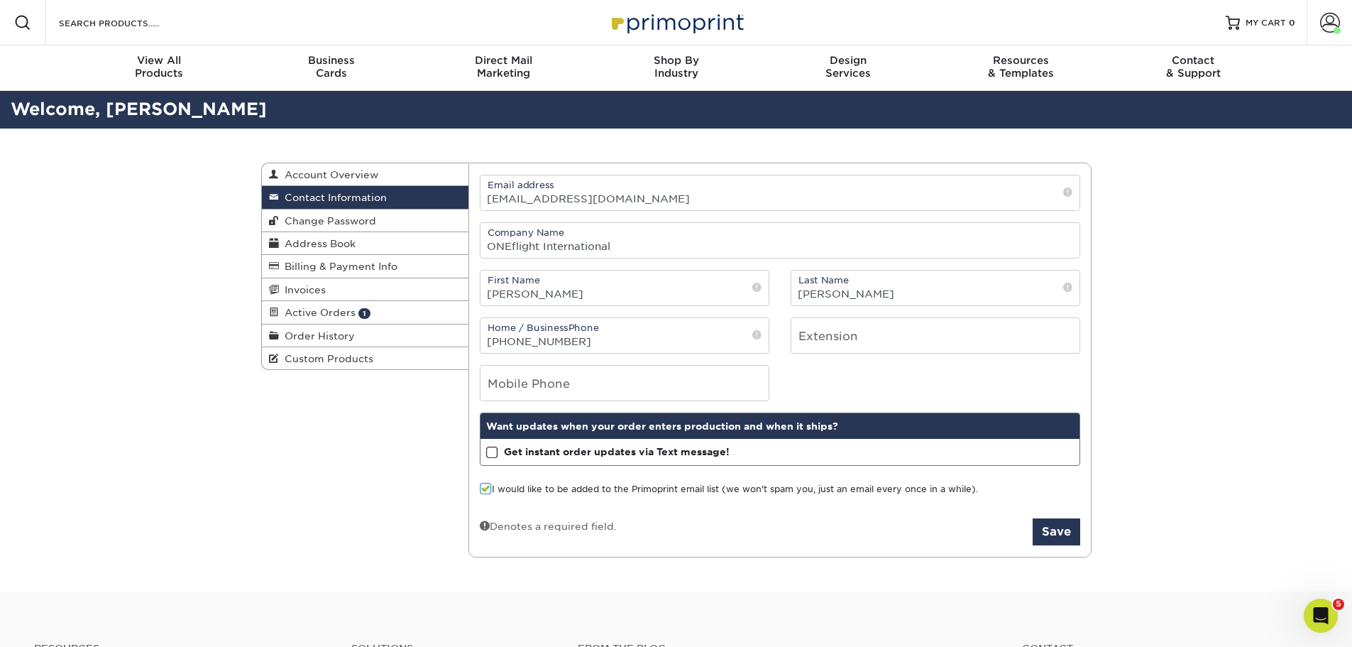
click at [1069, 192] on span at bounding box center [1067, 192] width 9 height 14
drag, startPoint x: 678, startPoint y: 197, endPoint x: 292, endPoint y: 187, distance: 386.3
click at [292, 163] on div "Contact Information Account Overview Contact Information Change Password Addres…" at bounding box center [676, 163] width 831 height 0
type input "[EMAIL_ADDRESS][DOMAIN_NAME]"
click at [1063, 542] on button "Save" at bounding box center [1057, 531] width 48 height 27
